Goal: Transaction & Acquisition: Purchase product/service

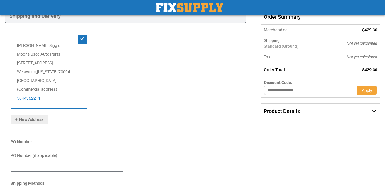
scroll to position [78, 0]
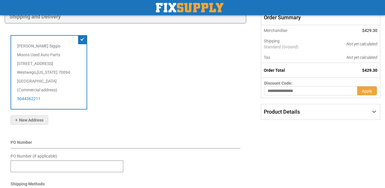
click at [371, 114] on div "Product Details" at bounding box center [320, 112] width 119 height 15
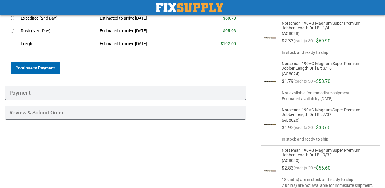
scroll to position [270, 0]
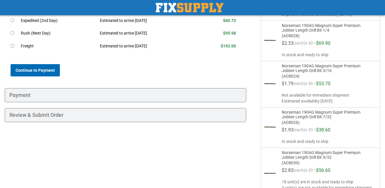
click at [46, 72] on button "Continue to Payment" at bounding box center [35, 70] width 49 height 12
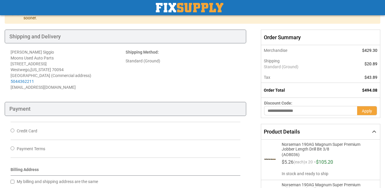
scroll to position [59, 0]
click at [321, 112] on input "text" at bounding box center [310, 110] width 93 height 9
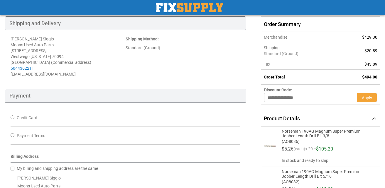
scroll to position [0, 0]
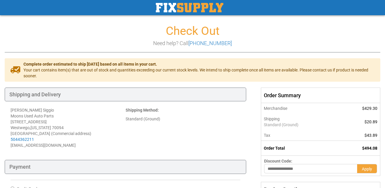
click at [195, 7] on img "store logo" at bounding box center [190, 7] width 68 height 9
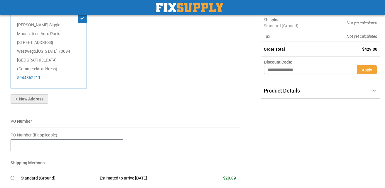
scroll to position [137, 0]
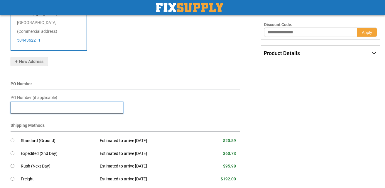
click at [62, 104] on input "PO Number (if applicable)" at bounding box center [67, 108] width 113 height 12
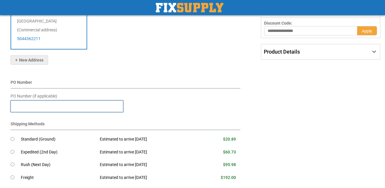
scroll to position [134, 0]
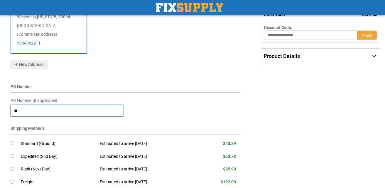
type input "*"
click at [28, 111] on input "PO Number (if applicable)" at bounding box center [67, 111] width 113 height 12
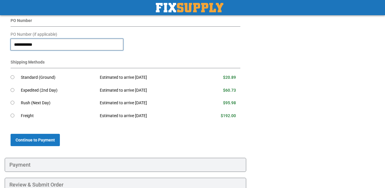
scroll to position [212, 0]
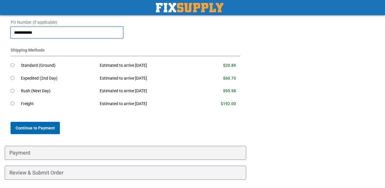
type input "**********"
click at [44, 128] on span "Continue to Payment" at bounding box center [35, 128] width 39 height 5
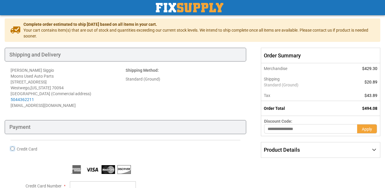
scroll to position [39, 0]
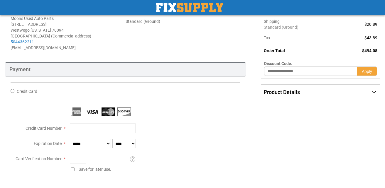
click at [321, 92] on div "Product Details" at bounding box center [320, 92] width 119 height 15
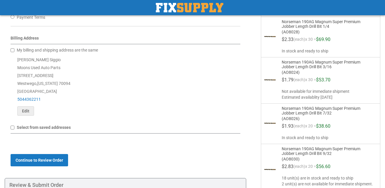
scroll to position [309, 0]
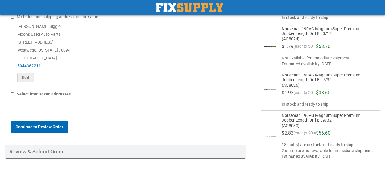
click at [46, 125] on span "Continue to Review Order" at bounding box center [40, 127] width 48 height 5
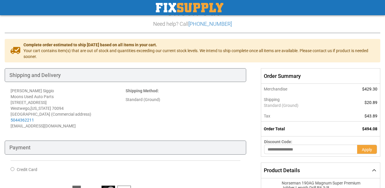
scroll to position [0, 0]
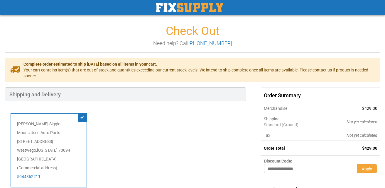
scroll to position [87, 0]
